Goal: Task Accomplishment & Management: Manage account settings

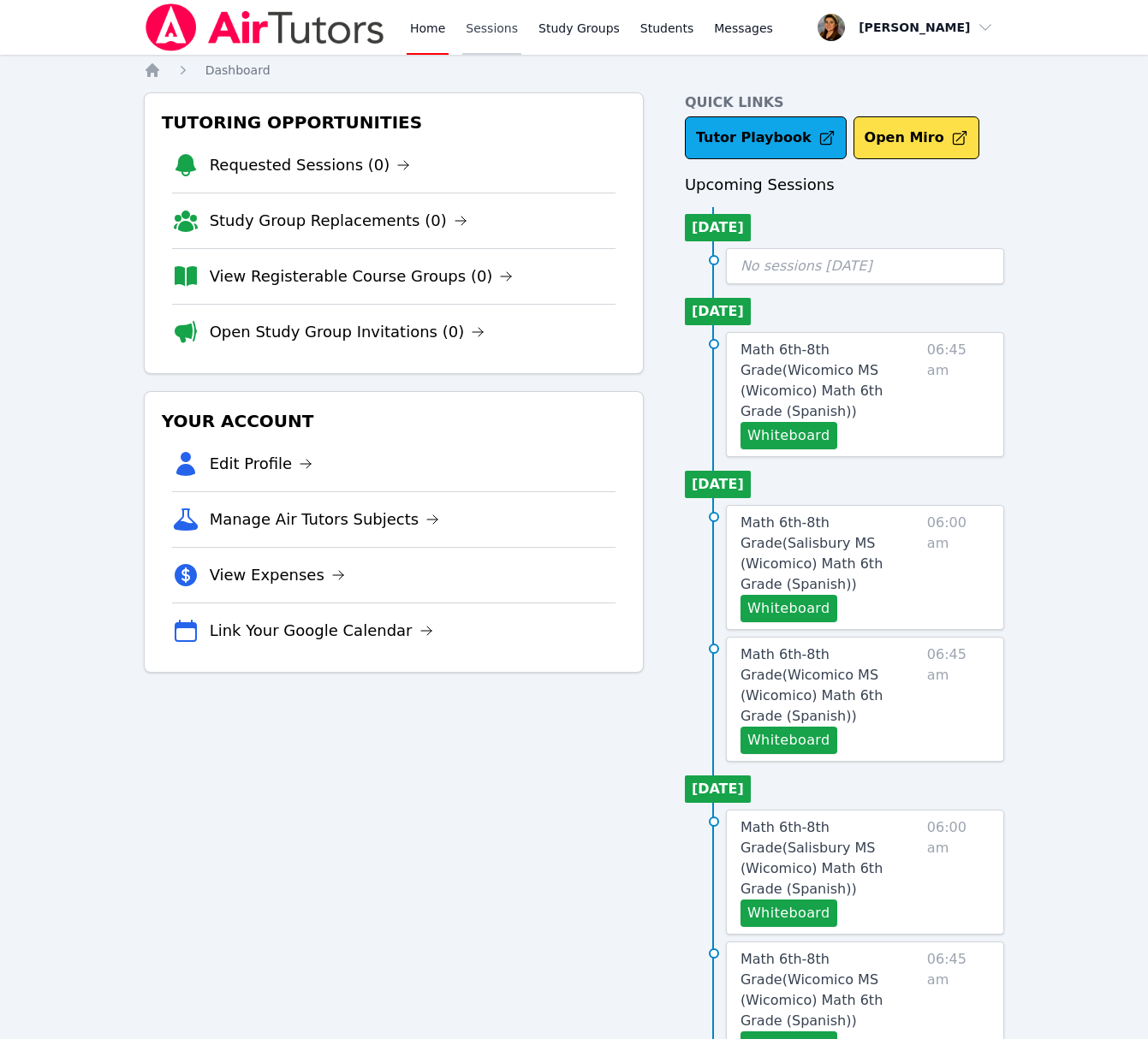
click at [494, 19] on link "Sessions" at bounding box center [491, 27] width 59 height 54
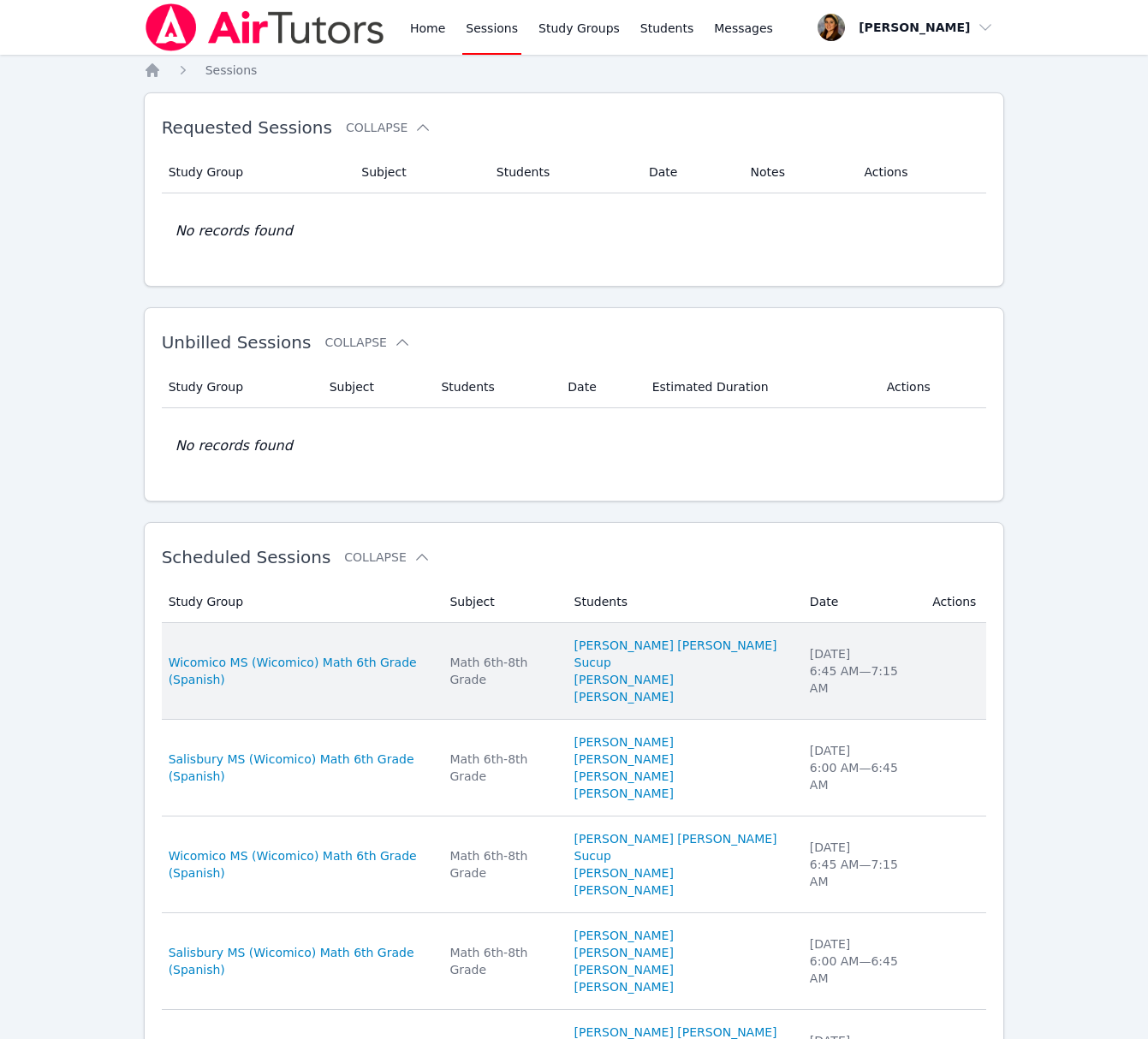
click at [504, 667] on div "Math 6th-8th Grade" at bounding box center [501, 671] width 104 height 34
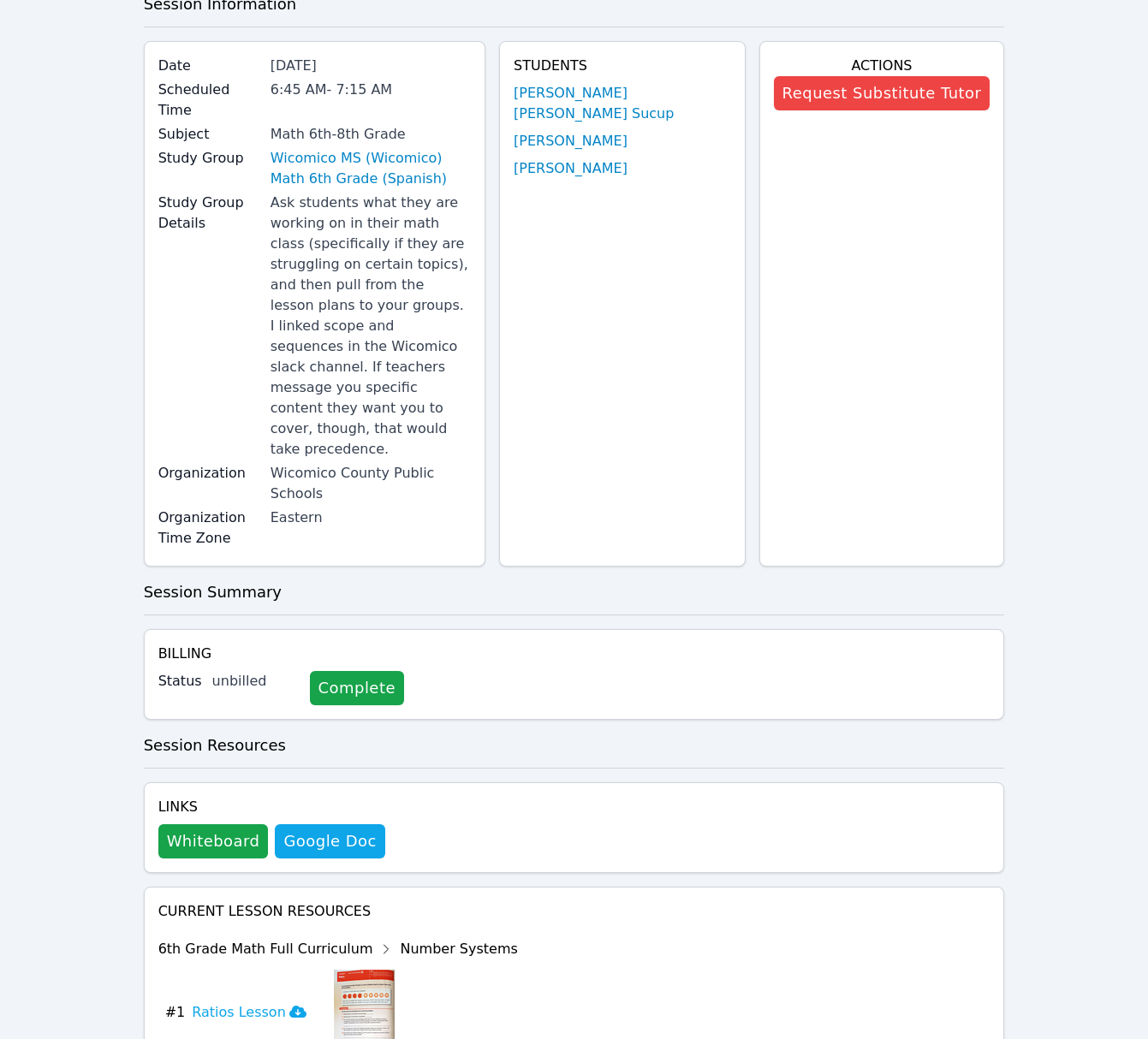
scroll to position [105, 0]
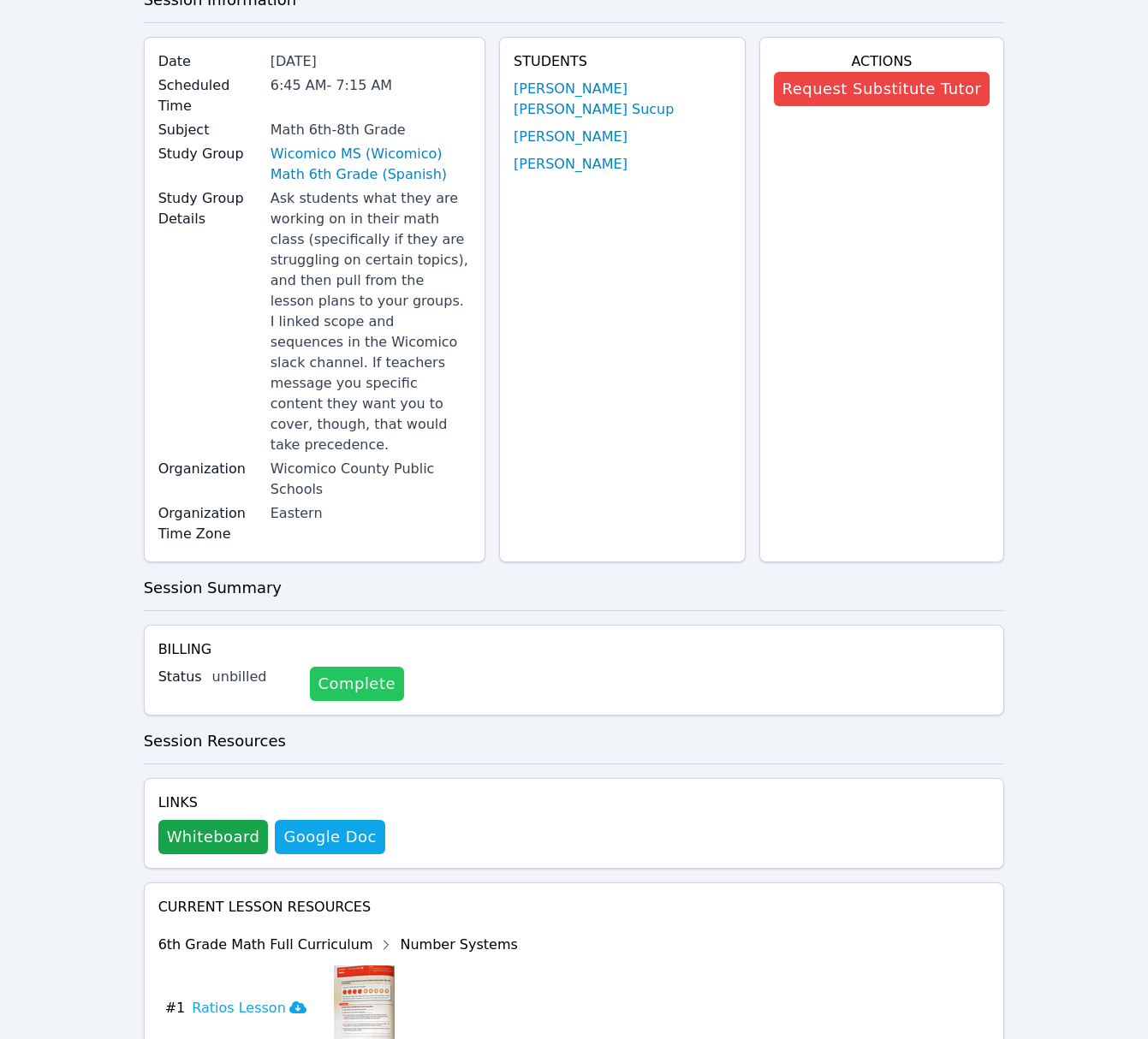
click at [333, 666] on link "Complete" at bounding box center [356, 683] width 94 height 34
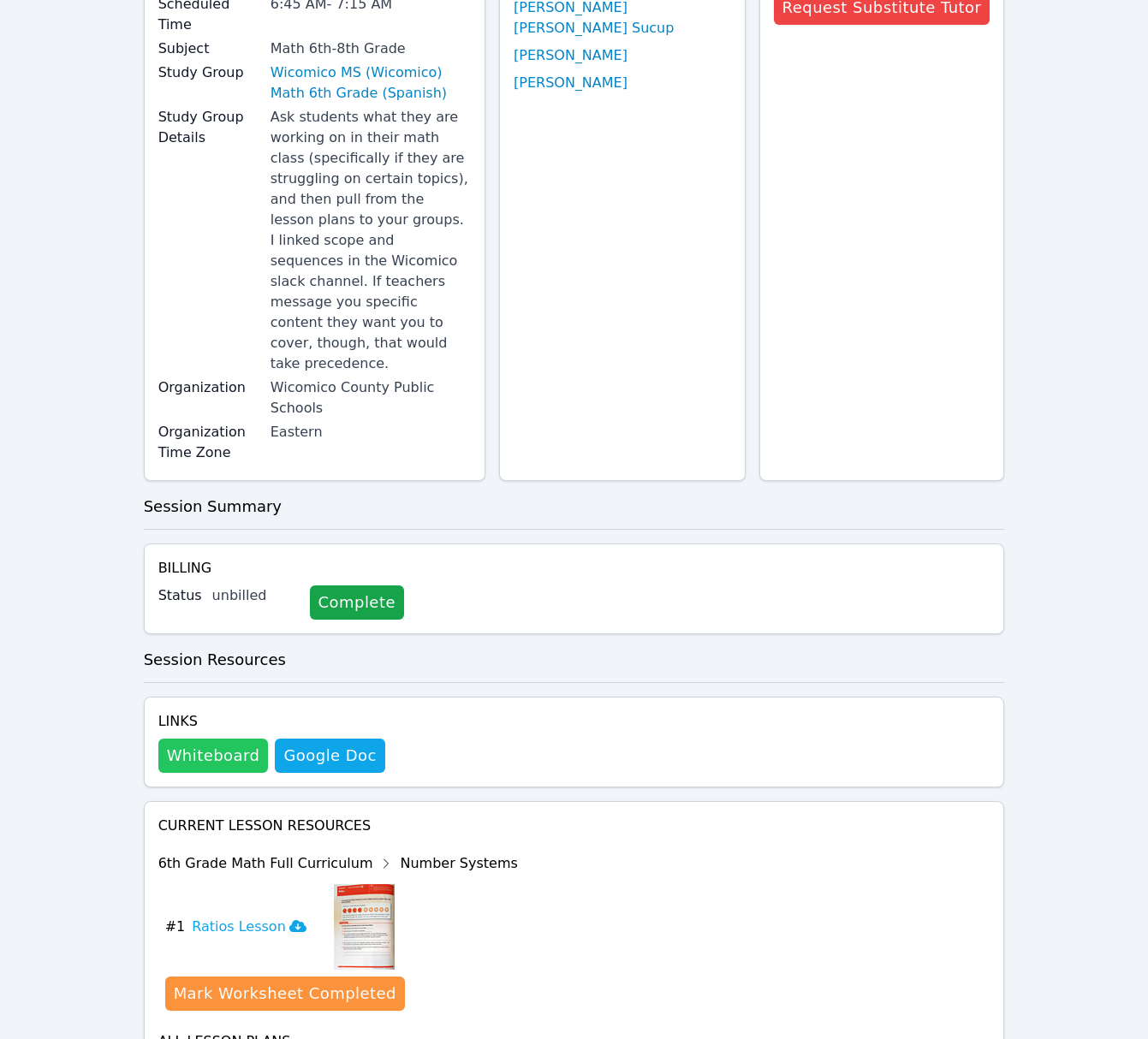
click at [225, 739] on button "Whiteboard" at bounding box center [214, 756] width 111 height 34
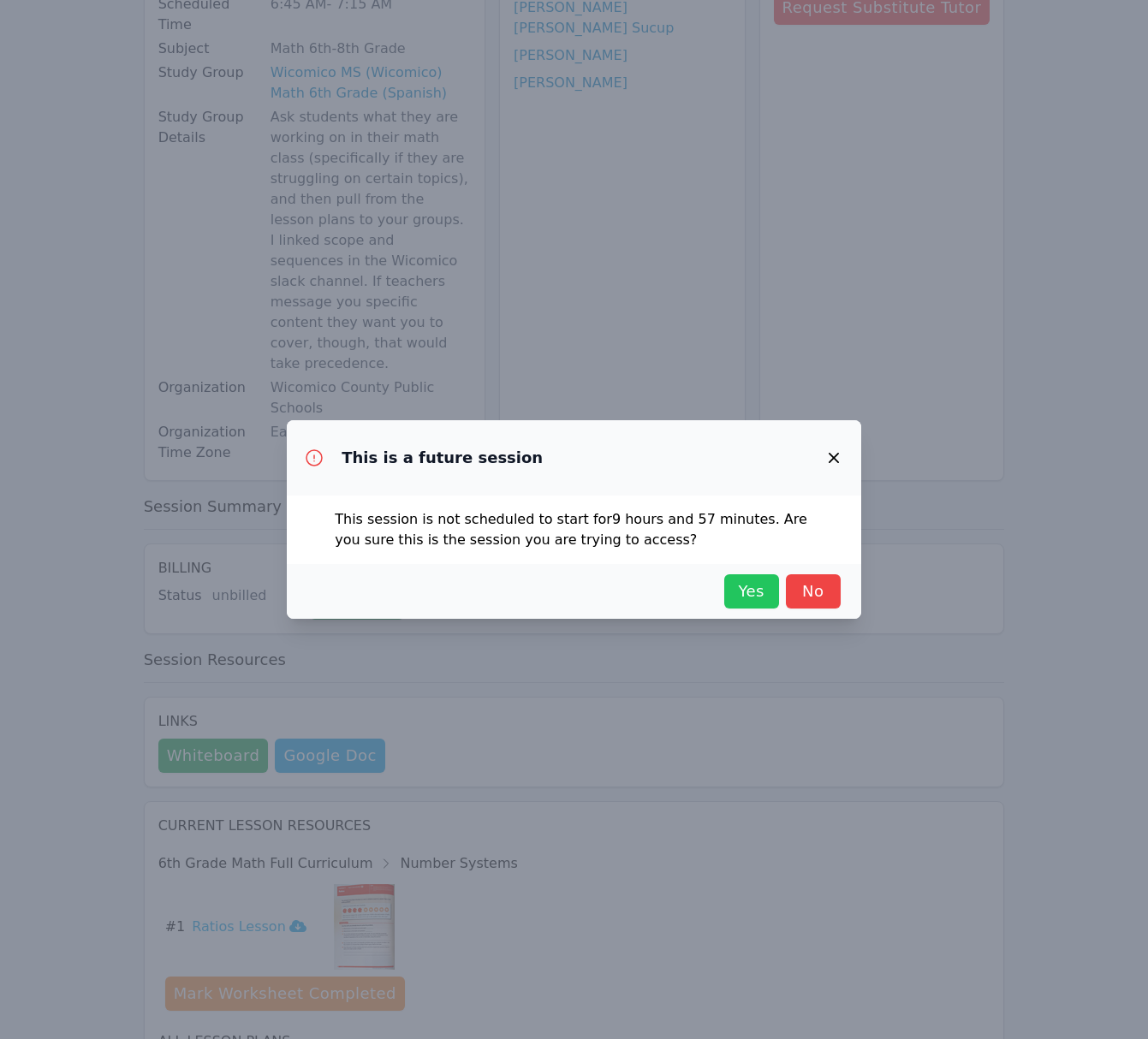
click at [743, 586] on span "Yes" at bounding box center [751, 591] width 38 height 24
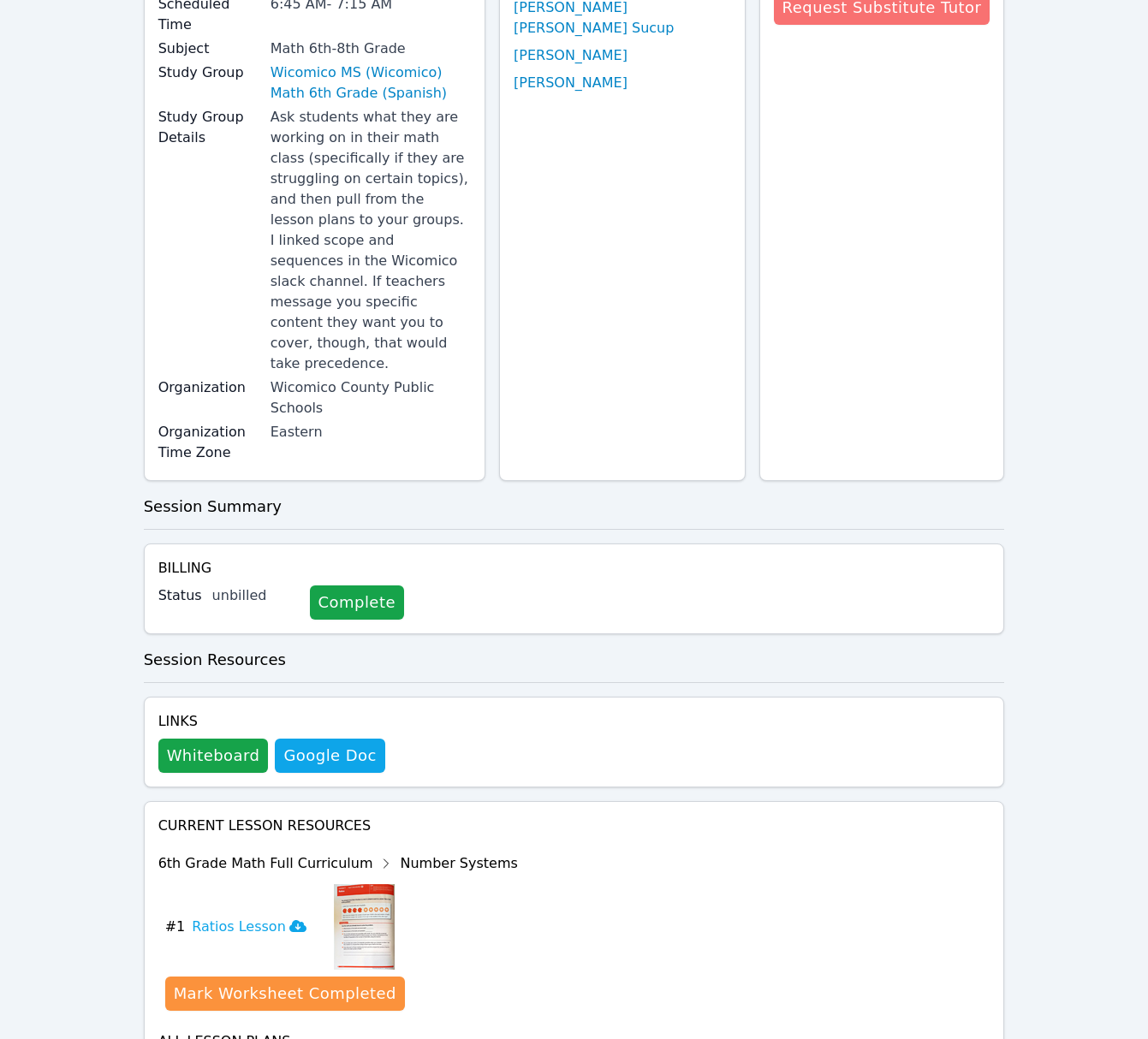
scroll to position [0, 0]
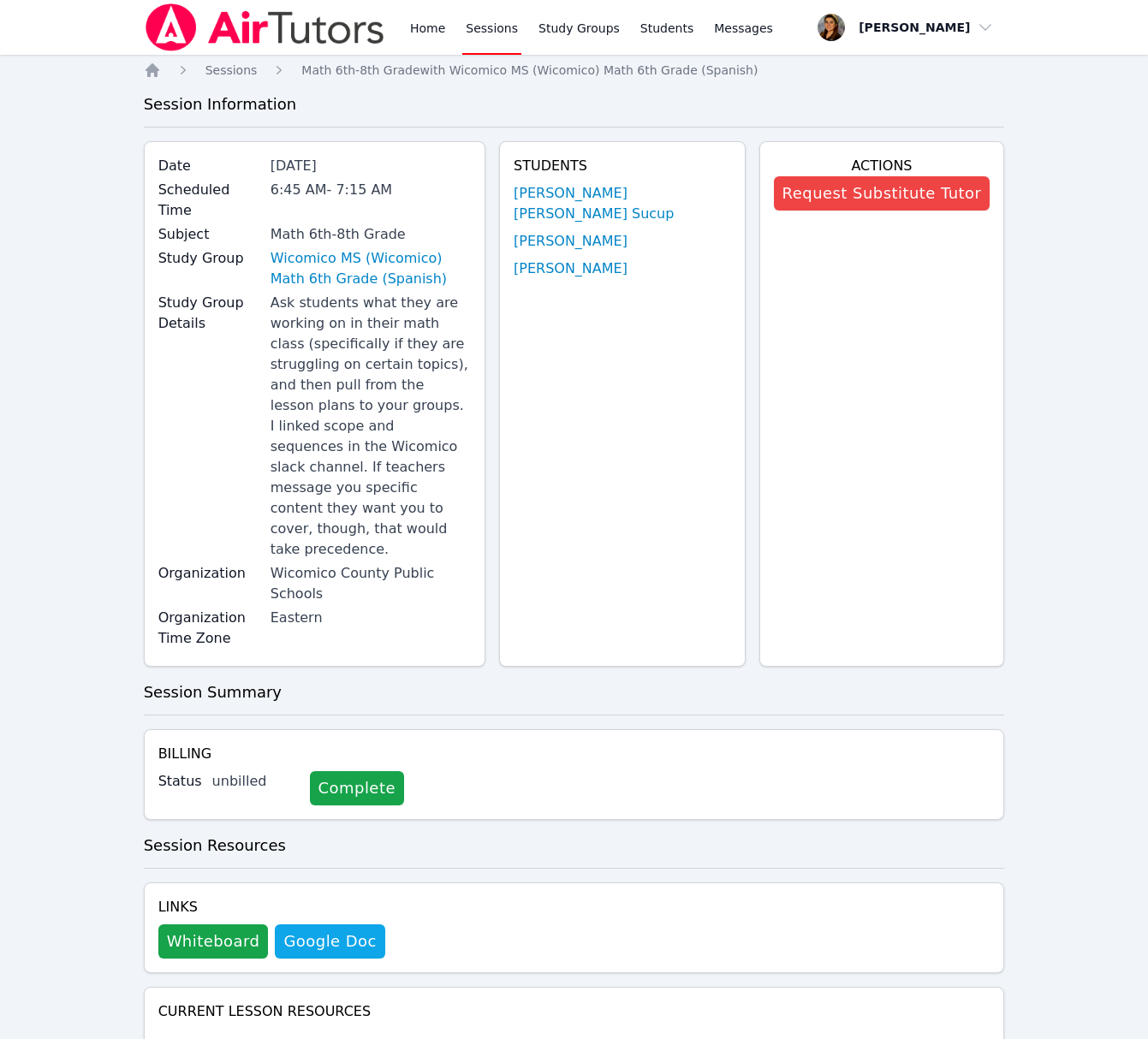
click at [491, 27] on link "Sessions" at bounding box center [491, 27] width 59 height 54
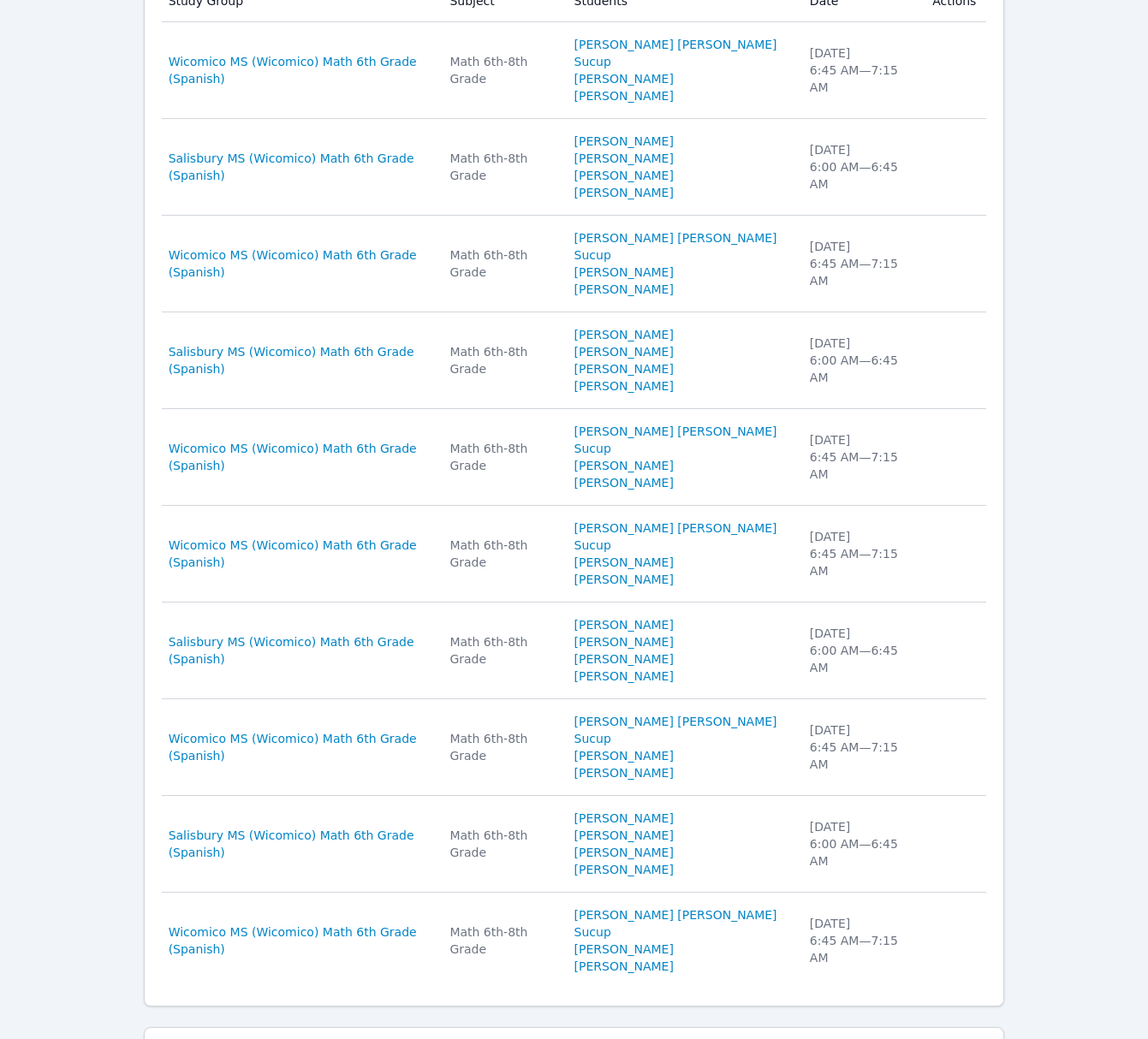
scroll to position [624, 0]
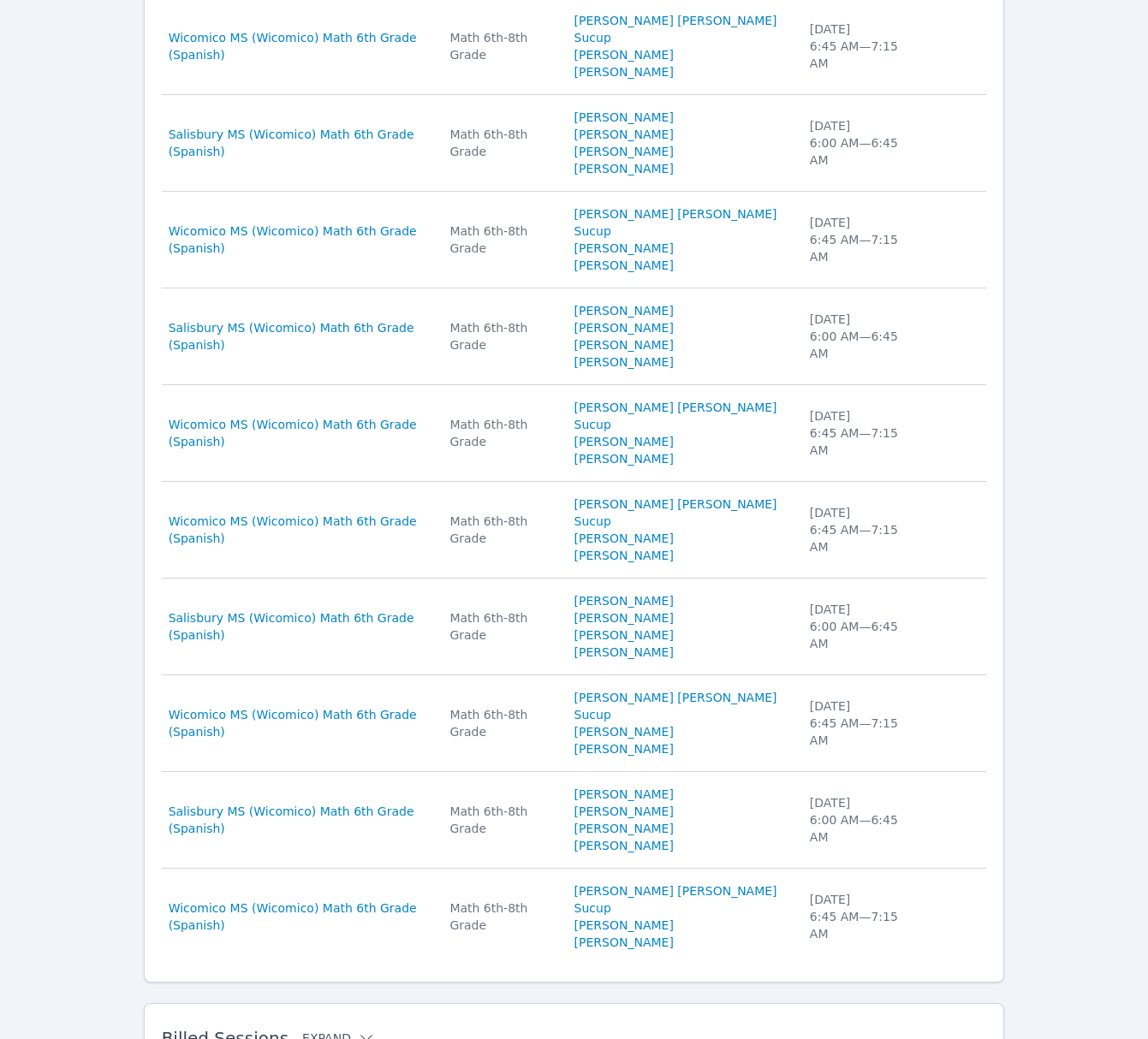
click at [357, 1029] on icon at bounding box center [365, 1037] width 17 height 17
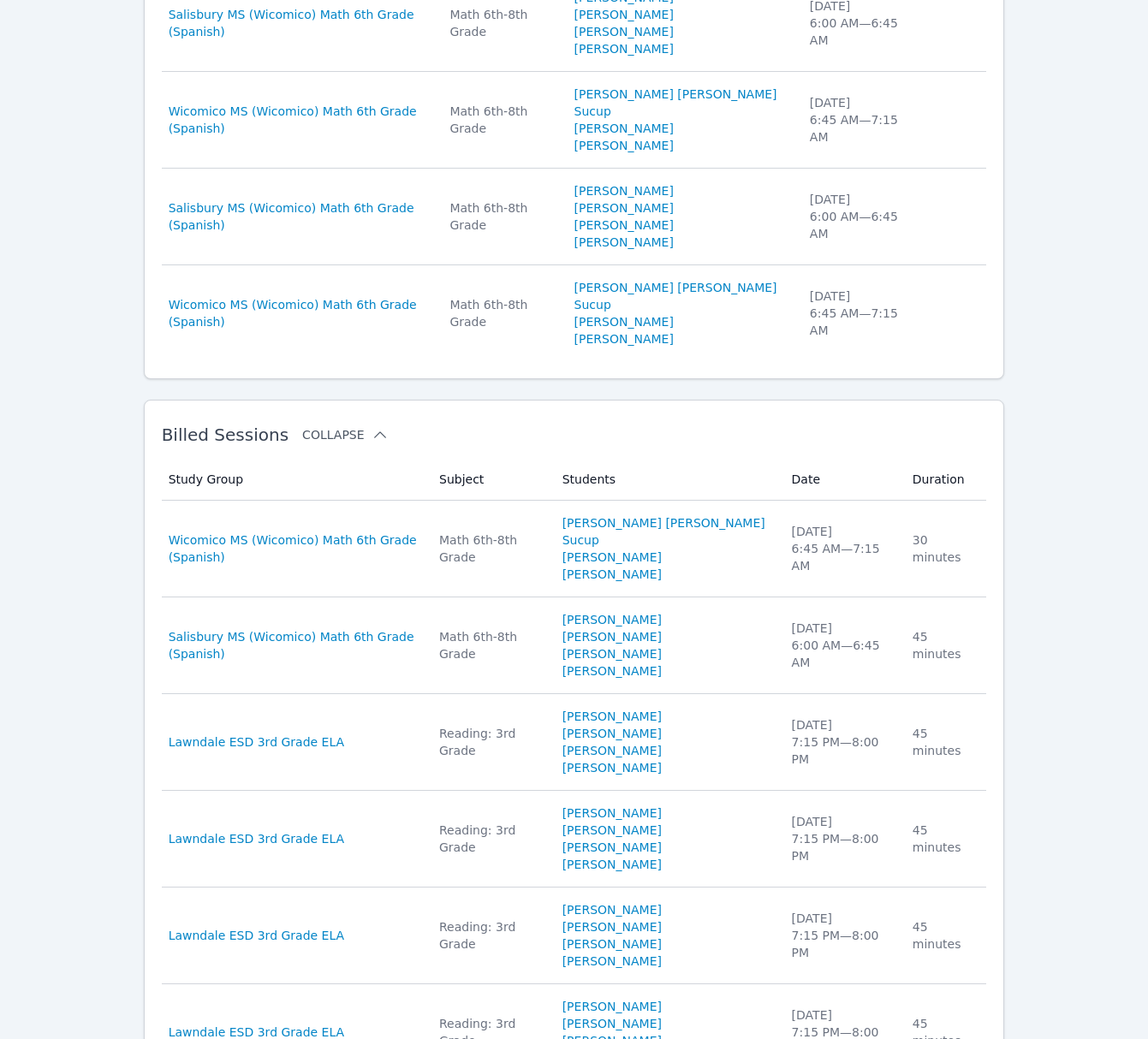
scroll to position [1226, 0]
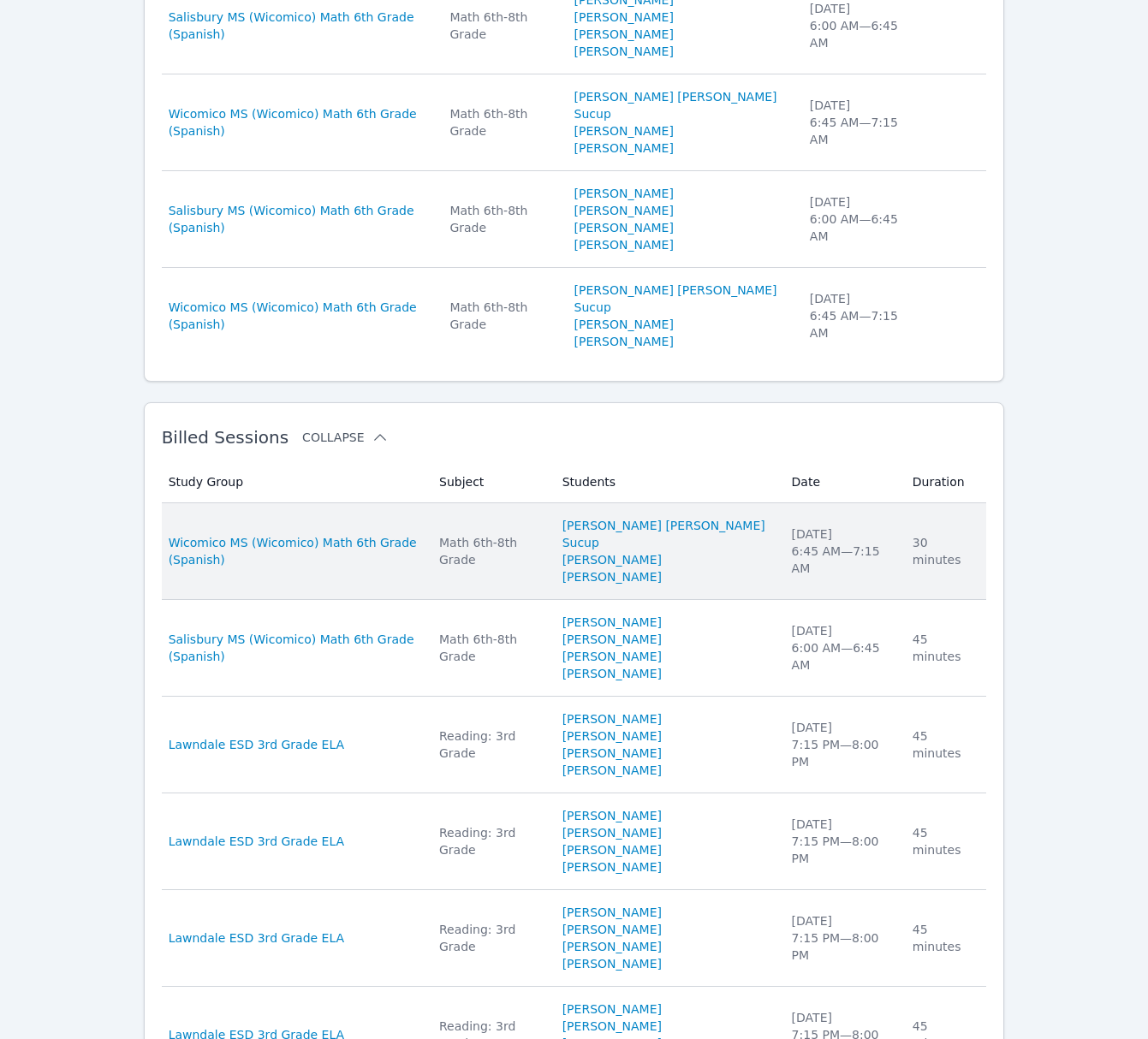
click at [863, 525] on div "[DATE] 6:45 AM — 7:15 AM" at bounding box center [842, 550] width 100 height 51
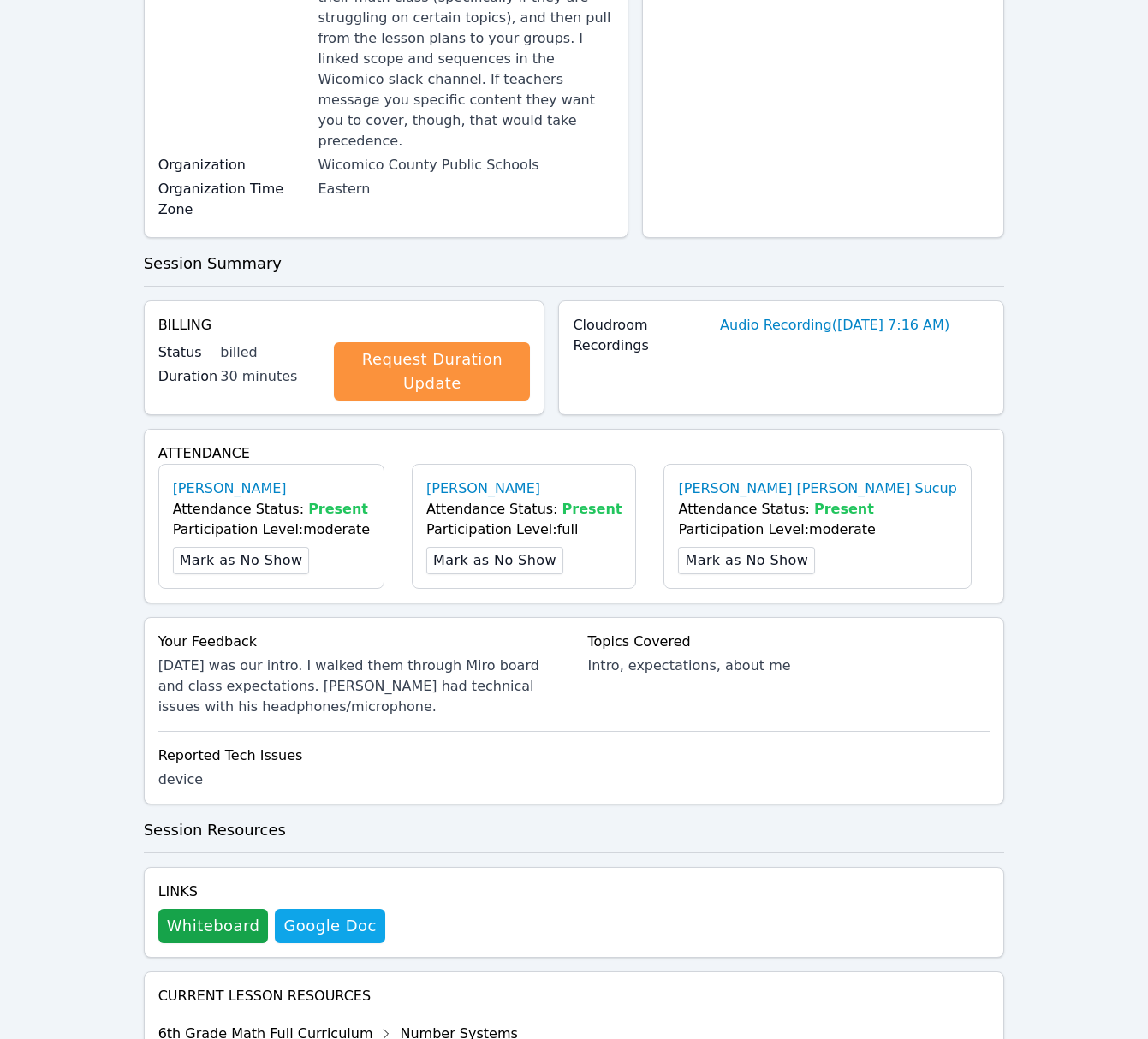
scroll to position [517, 0]
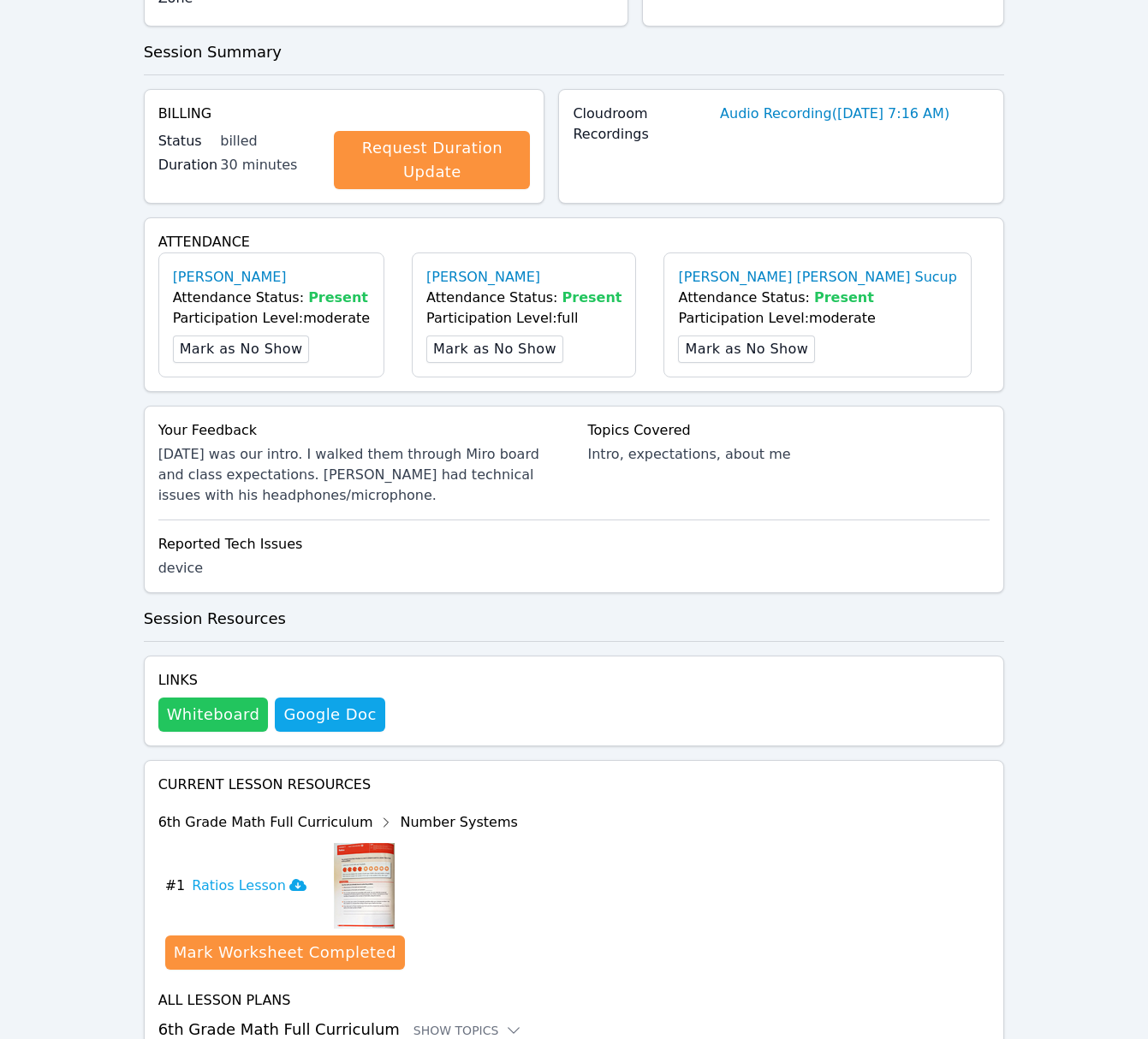
click at [220, 698] on button "Whiteboard" at bounding box center [214, 715] width 111 height 34
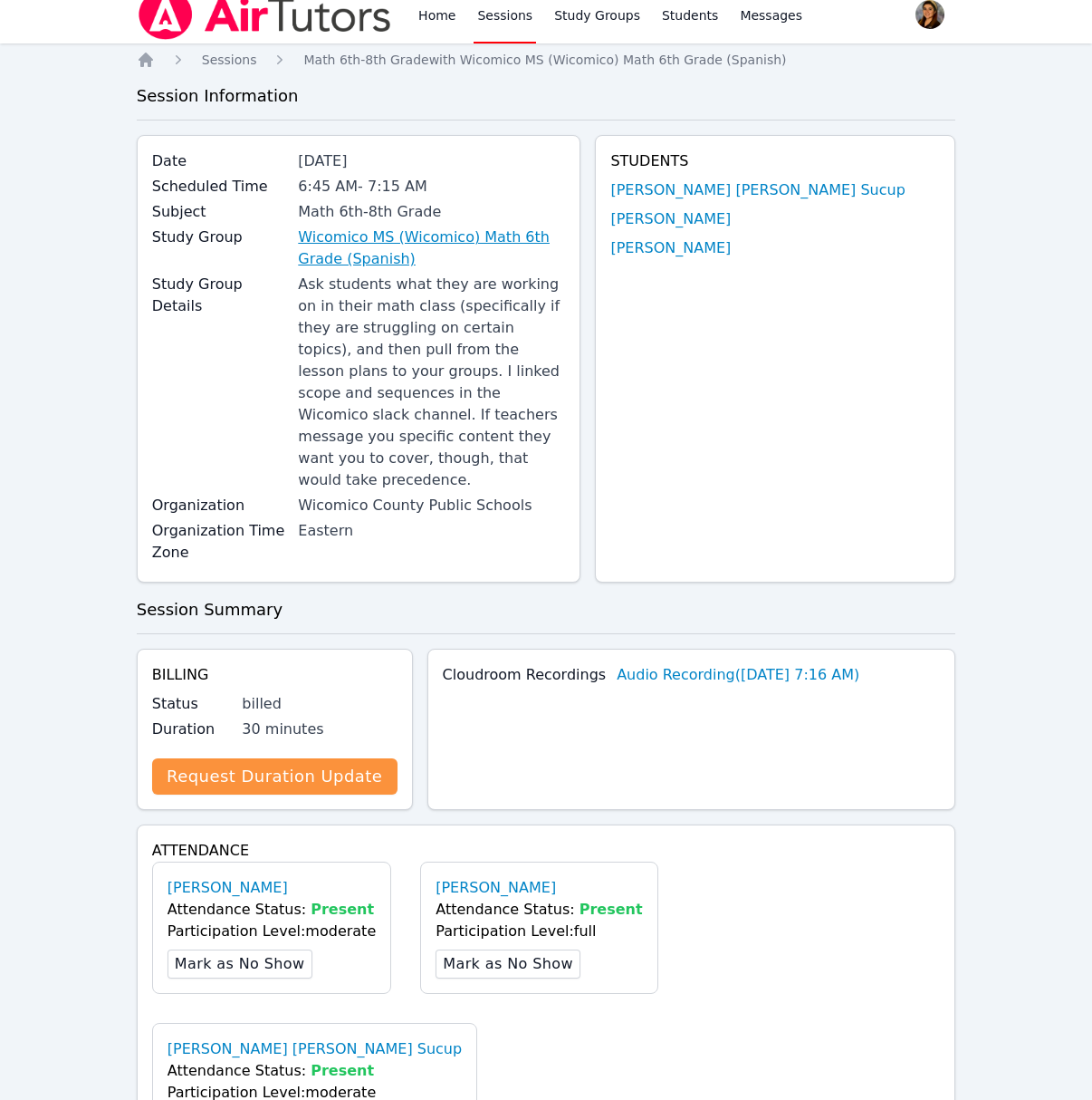
scroll to position [0, 0]
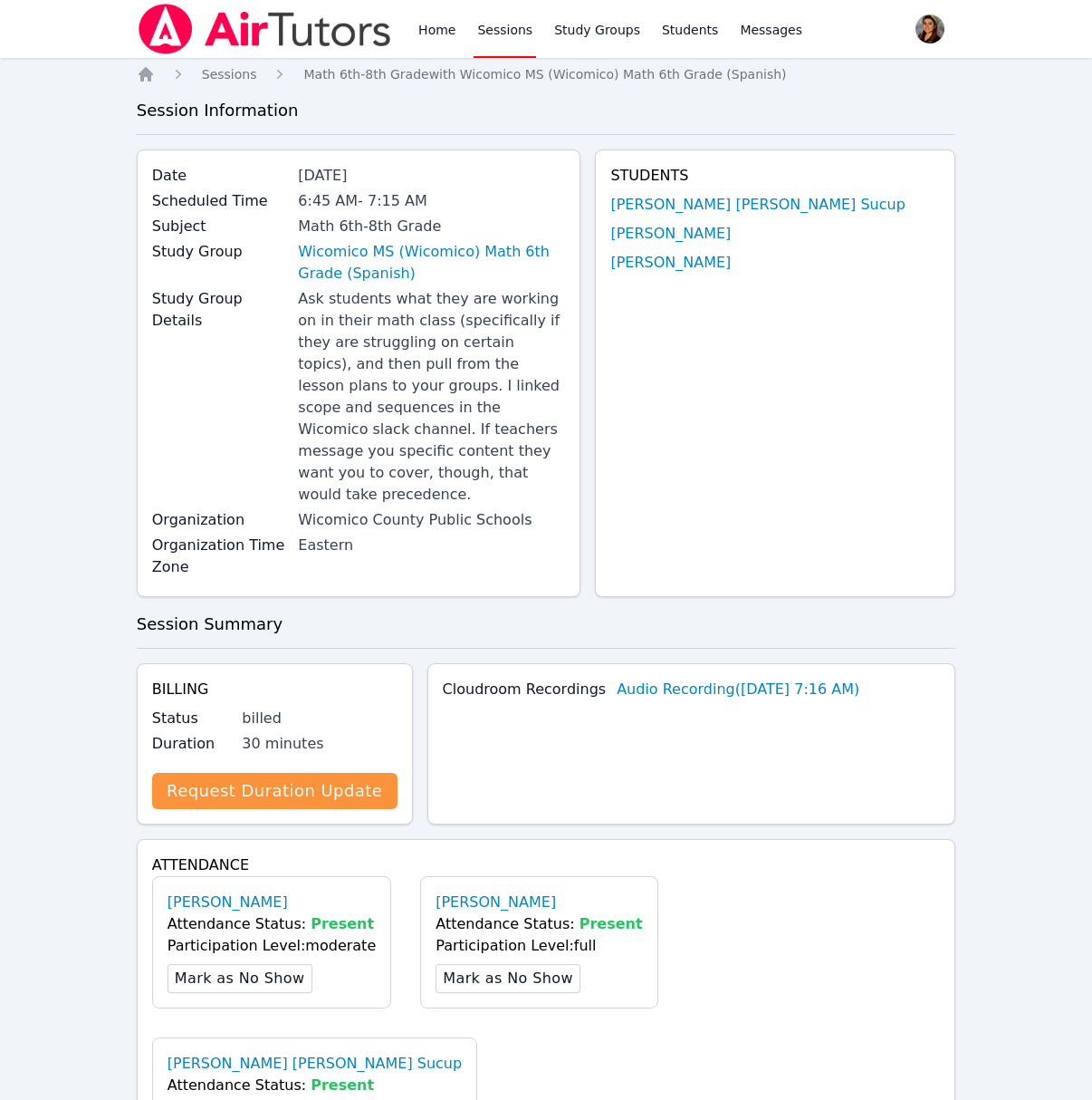
click at [488, 27] on link "Sessions" at bounding box center [505, 28] width 62 height 58
